Goal: Task Accomplishment & Management: Manage account settings

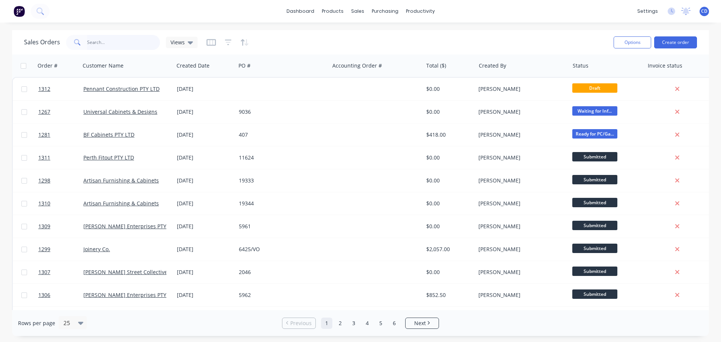
click at [122, 44] on input "text" at bounding box center [123, 42] width 73 height 15
type input "atel"
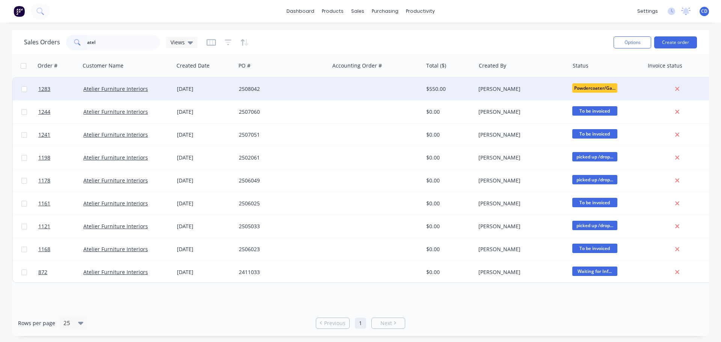
click at [252, 99] on div "2508042" at bounding box center [283, 89] width 94 height 23
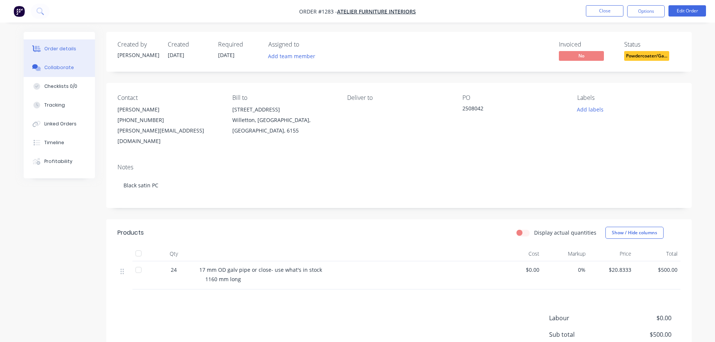
click at [63, 70] on div "Collaborate" at bounding box center [59, 67] width 30 height 7
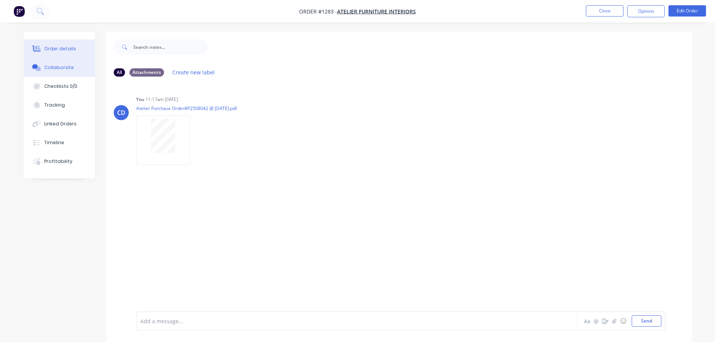
click at [72, 50] on div "Order details" at bounding box center [60, 48] width 32 height 7
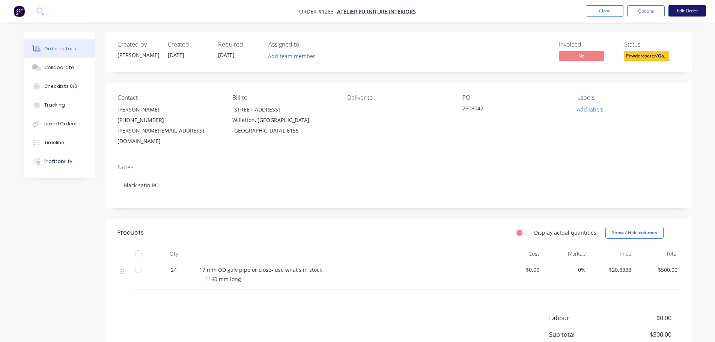
click at [684, 12] on button "Edit Order" at bounding box center [688, 10] width 38 height 11
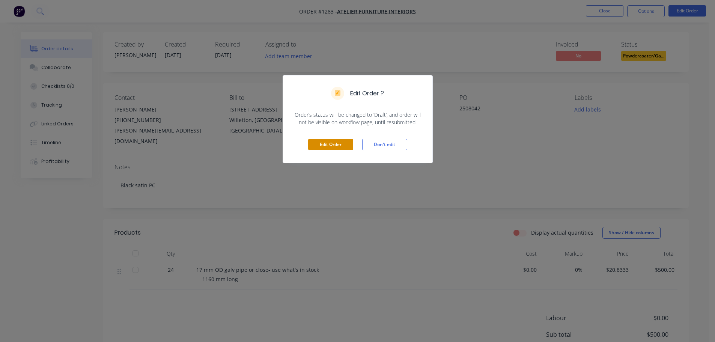
click at [344, 142] on button "Edit Order" at bounding box center [330, 144] width 45 height 11
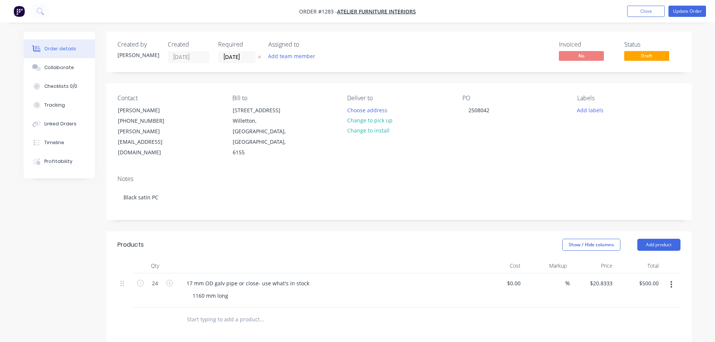
click at [240, 290] on div "1160 mm long" at bounding box center [331, 295] width 288 height 11
click at [231, 290] on div "1160 mm long" at bounding box center [211, 295] width 48 height 11
click at [682, 14] on button "Update Order" at bounding box center [688, 11] width 38 height 11
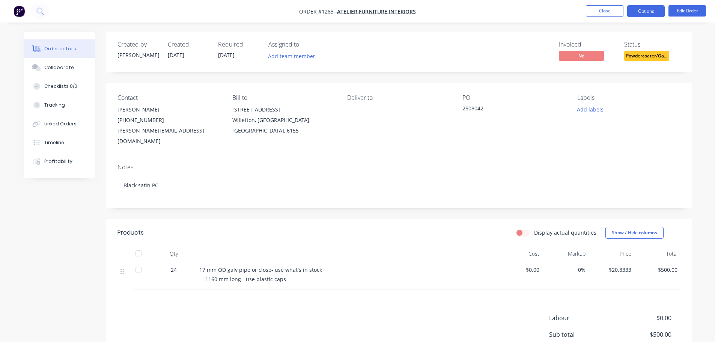
click at [643, 16] on button "Options" at bounding box center [647, 11] width 38 height 12
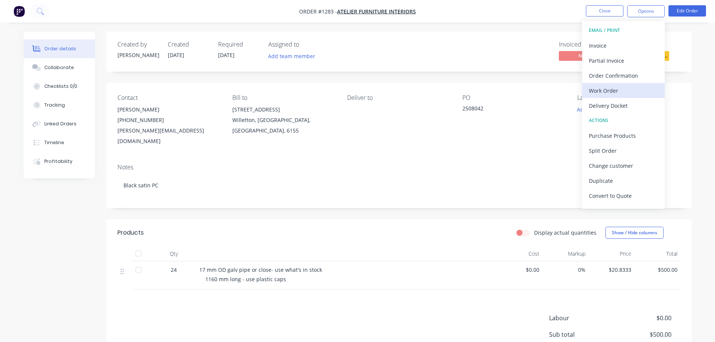
click at [603, 90] on div "Work Order" at bounding box center [623, 90] width 69 height 11
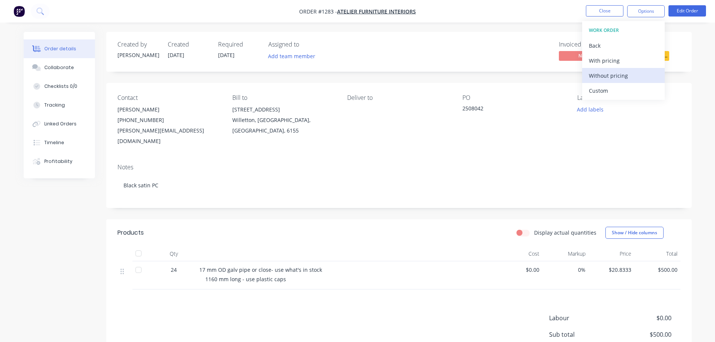
click at [610, 73] on div "Without pricing" at bounding box center [623, 75] width 69 height 11
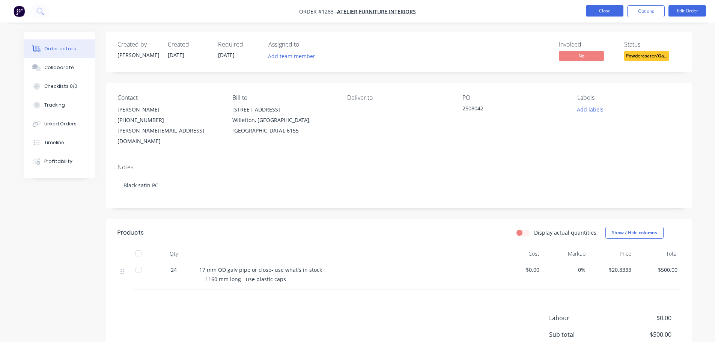
click at [604, 6] on button "Close" at bounding box center [605, 10] width 38 height 11
